Goal: Task Accomplishment & Management: Use online tool/utility

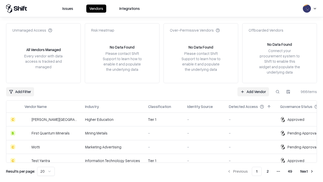
click at [253, 91] on link "Add Vendor" at bounding box center [253, 91] width 32 height 9
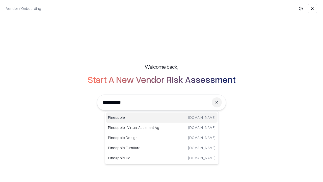
click at [162, 117] on div "Pineapple [DOMAIN_NAME]" at bounding box center [161, 117] width 111 height 10
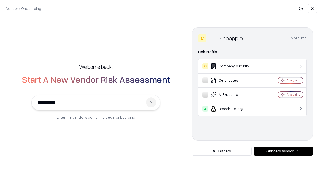
type input "*********"
click at [283, 151] on button "Onboard Vendor" at bounding box center [282, 150] width 59 height 9
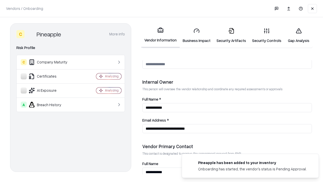
scroll to position [261, 0]
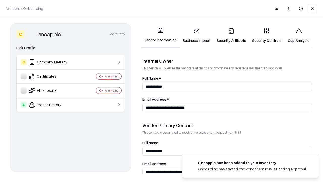
click at [196, 35] on link "Business Impact" at bounding box center [197, 35] width 34 height 23
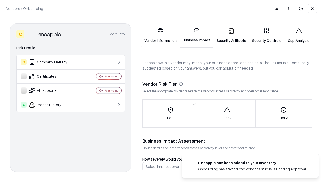
click at [298, 35] on link "Gap Analysis" at bounding box center [298, 35] width 29 height 23
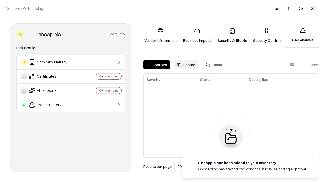
click at [156, 65] on button "Approve" at bounding box center [156, 64] width 26 height 9
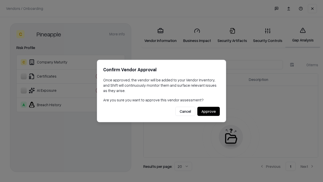
click at [208, 111] on button "Approve" at bounding box center [208, 111] width 22 height 9
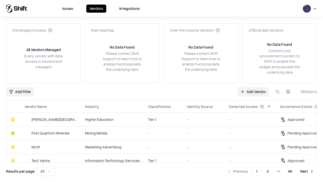
type input "*********"
click at [253, 91] on link "Add Vendor" at bounding box center [253, 91] width 32 height 9
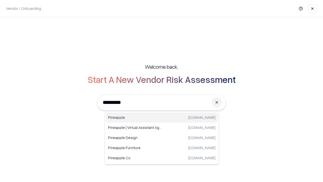
click at [162, 117] on div "Pineapple [DOMAIN_NAME]" at bounding box center [161, 117] width 111 height 10
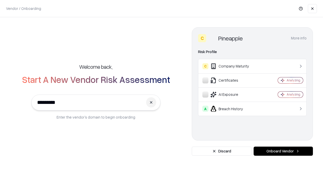
type input "*********"
click at [283, 151] on button "Onboard Vendor" at bounding box center [282, 150] width 59 height 9
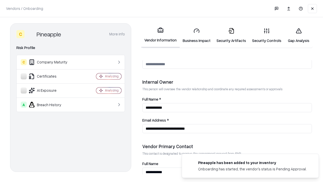
scroll to position [261, 0]
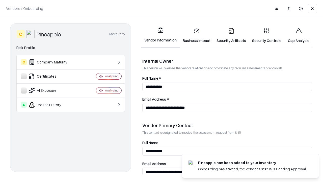
click at [298, 35] on link "Gap Analysis" at bounding box center [298, 35] width 29 height 23
